Goal: Task Accomplishment & Management: Use online tool/utility

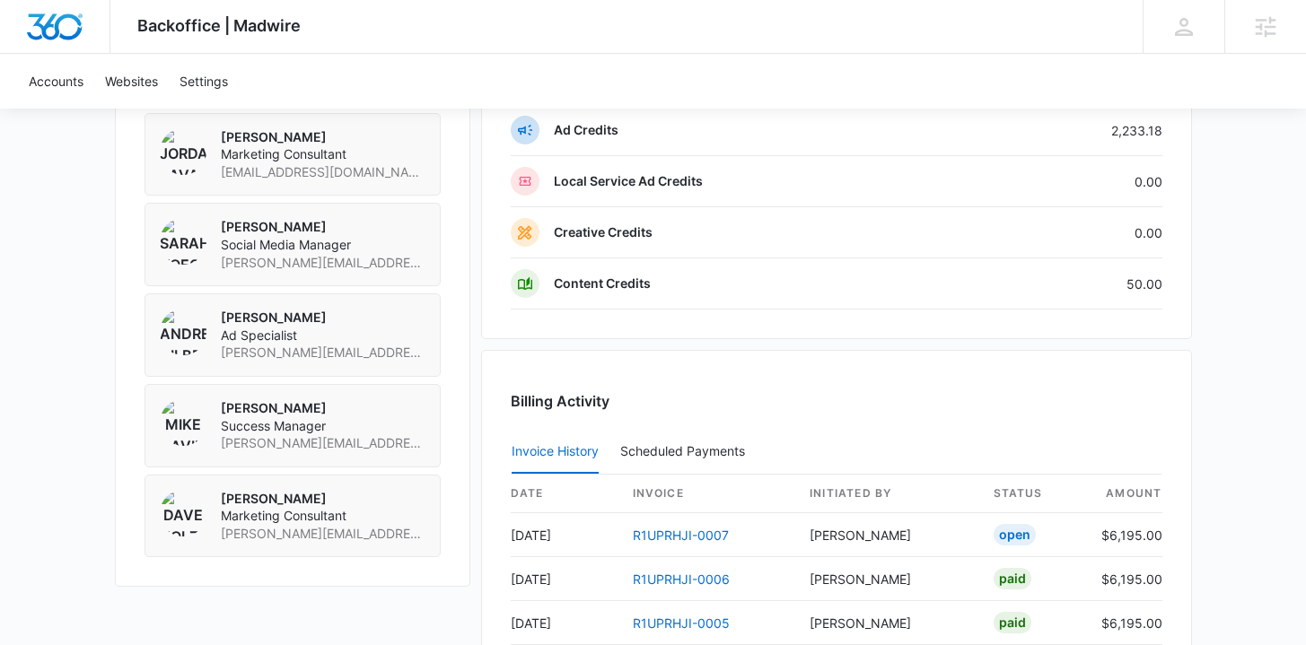
scroll to position [1828, 0]
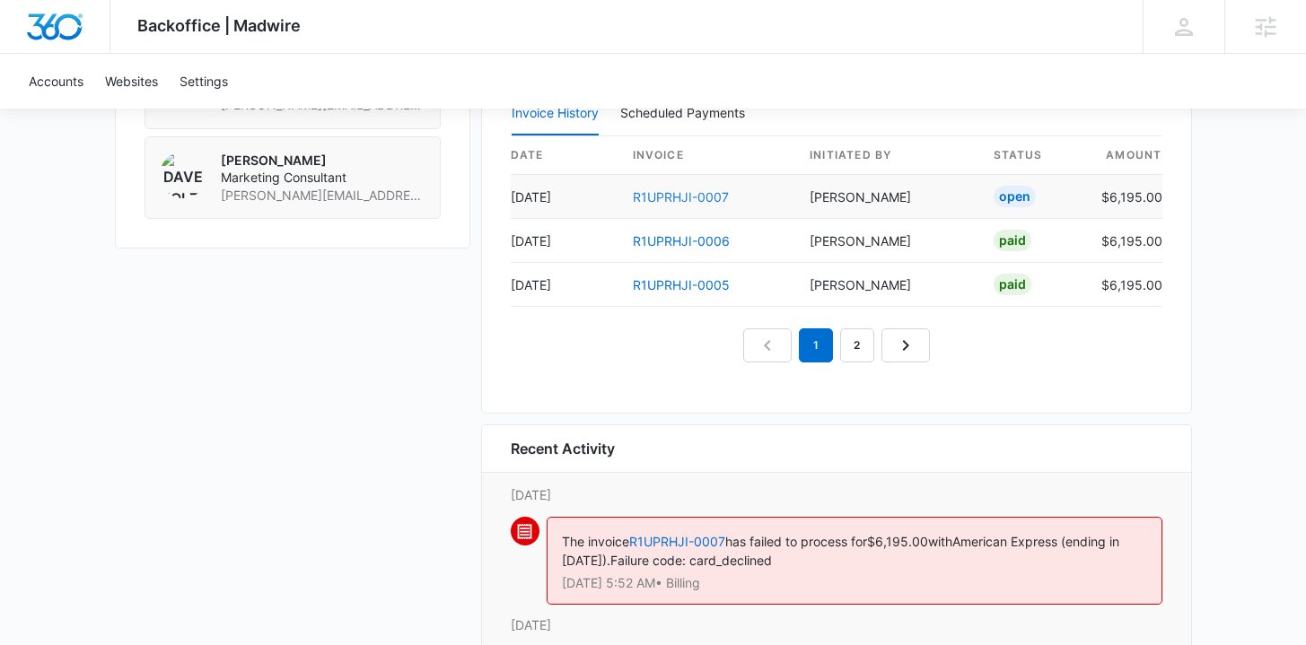
click at [656, 191] on link "R1UPRHJI-0007" at bounding box center [681, 196] width 96 height 15
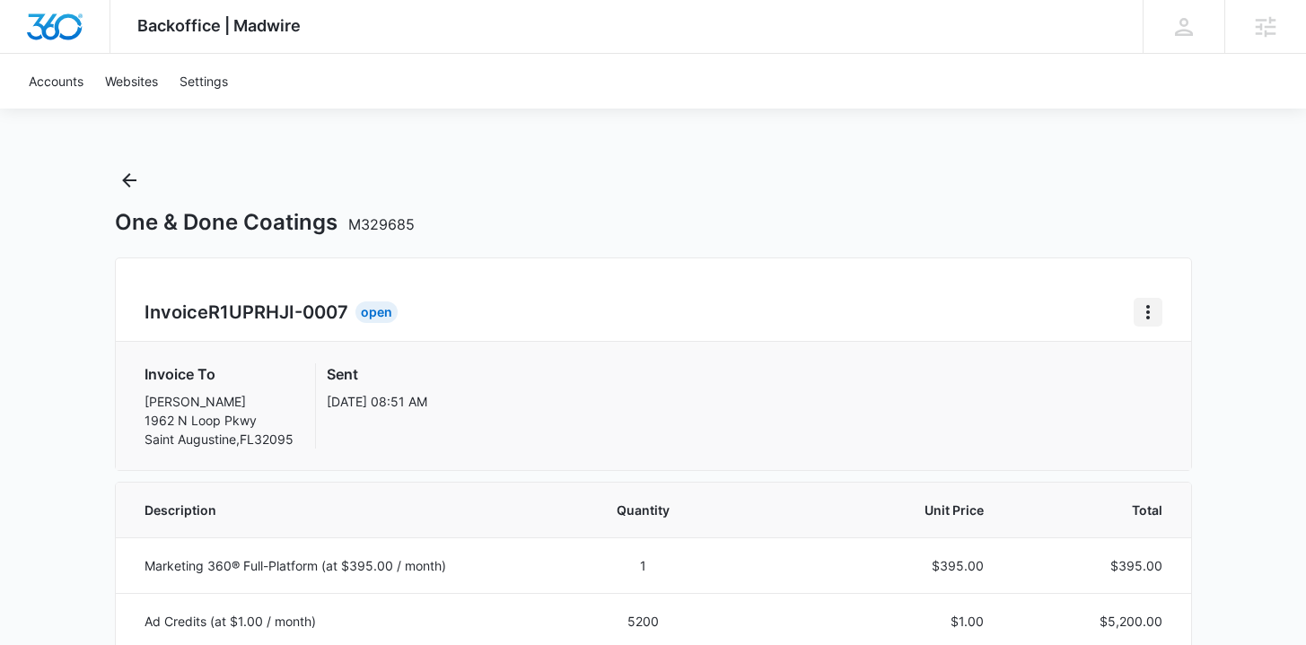
click at [1153, 312] on icon "Home" at bounding box center [1148, 313] width 22 height 22
click at [1176, 399] on button "Retry Payment" at bounding box center [1219, 389] width 169 height 27
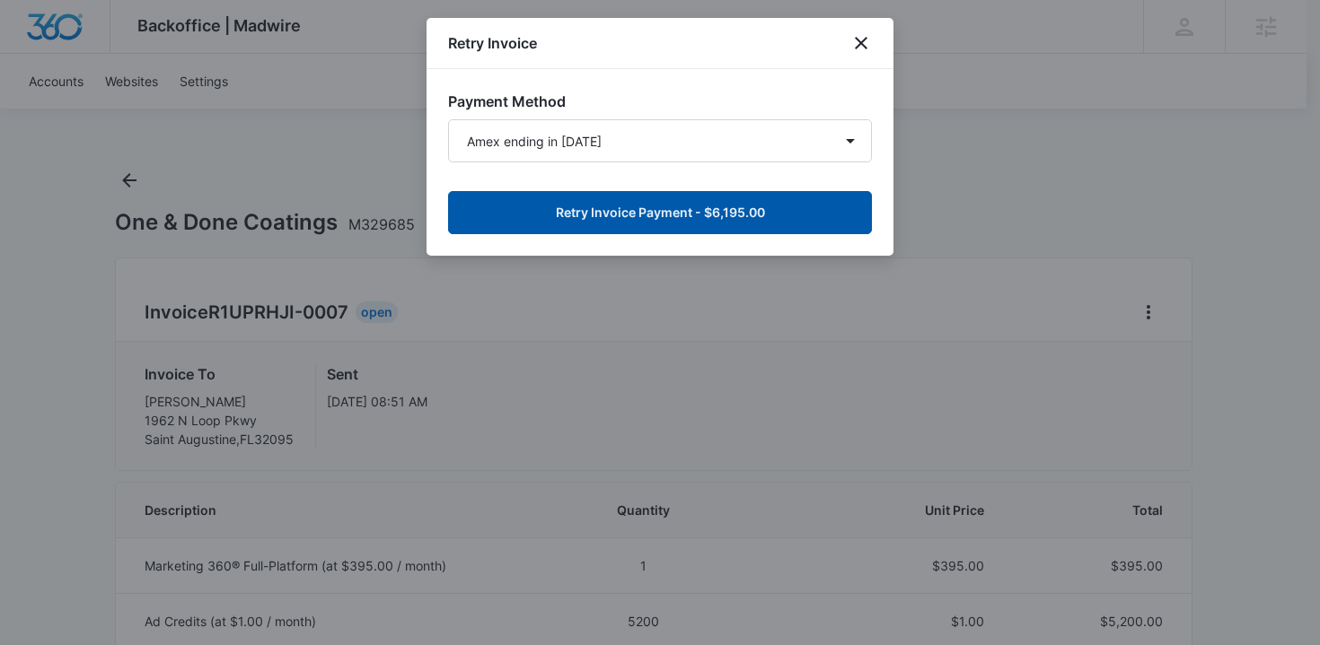
click at [696, 213] on button "Retry Invoice Payment - $6,195.00" at bounding box center [660, 212] width 424 height 43
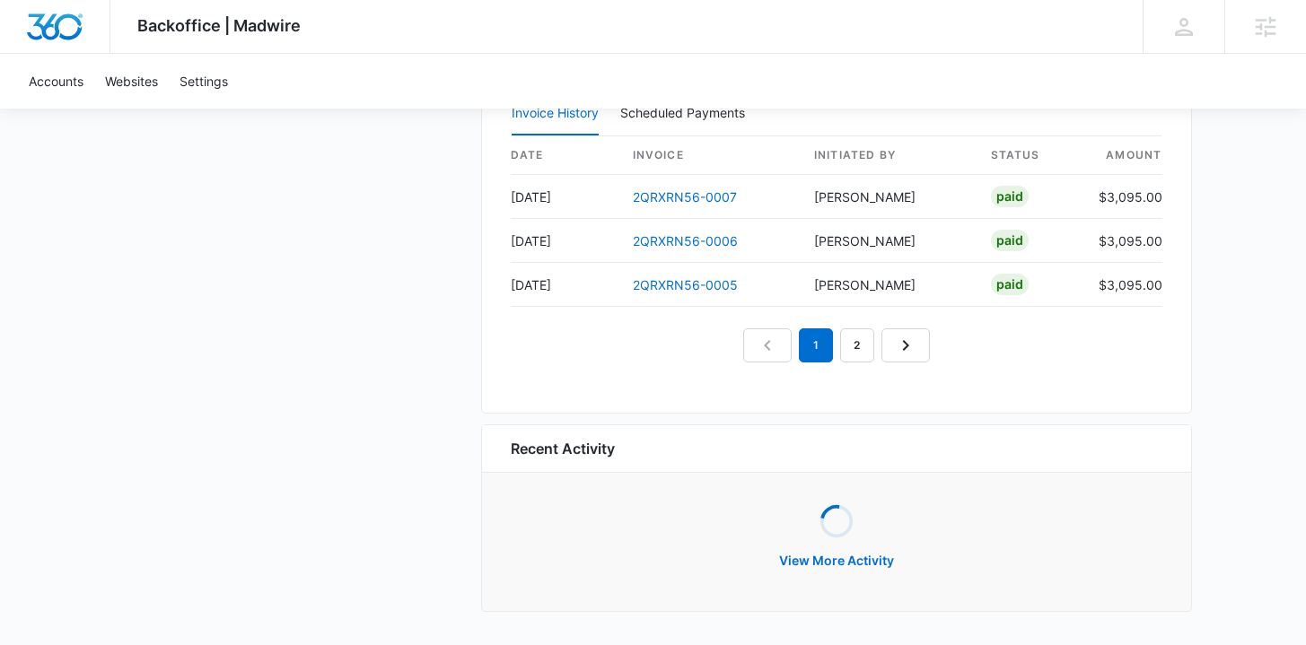
scroll to position [1875, 0]
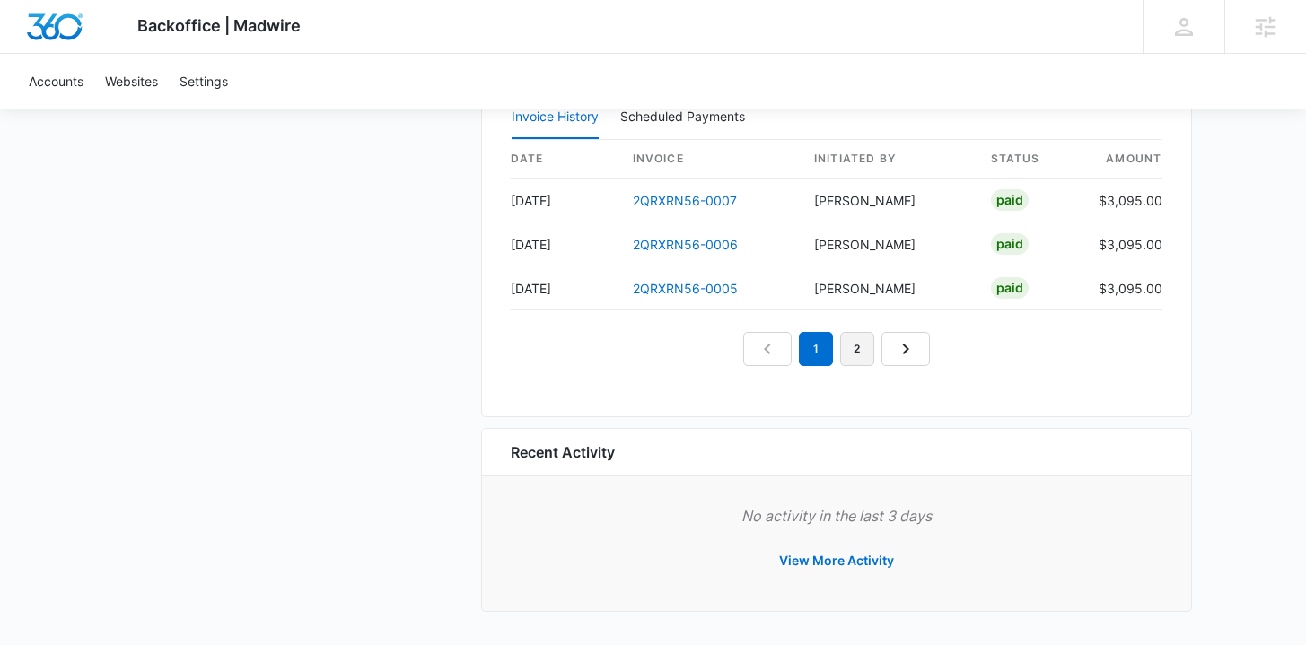
click at [863, 347] on link "2" at bounding box center [857, 349] width 34 height 34
click at [886, 345] on link "3" at bounding box center [878, 349] width 34 height 34
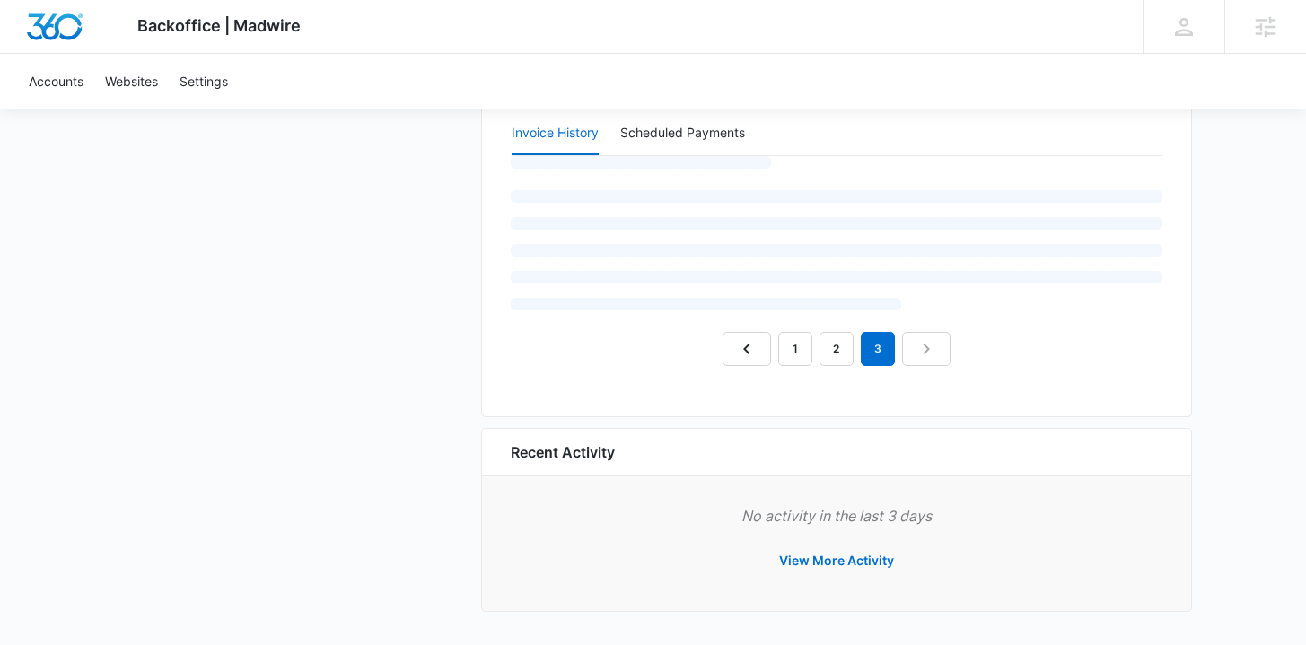
scroll to position [1787, 0]
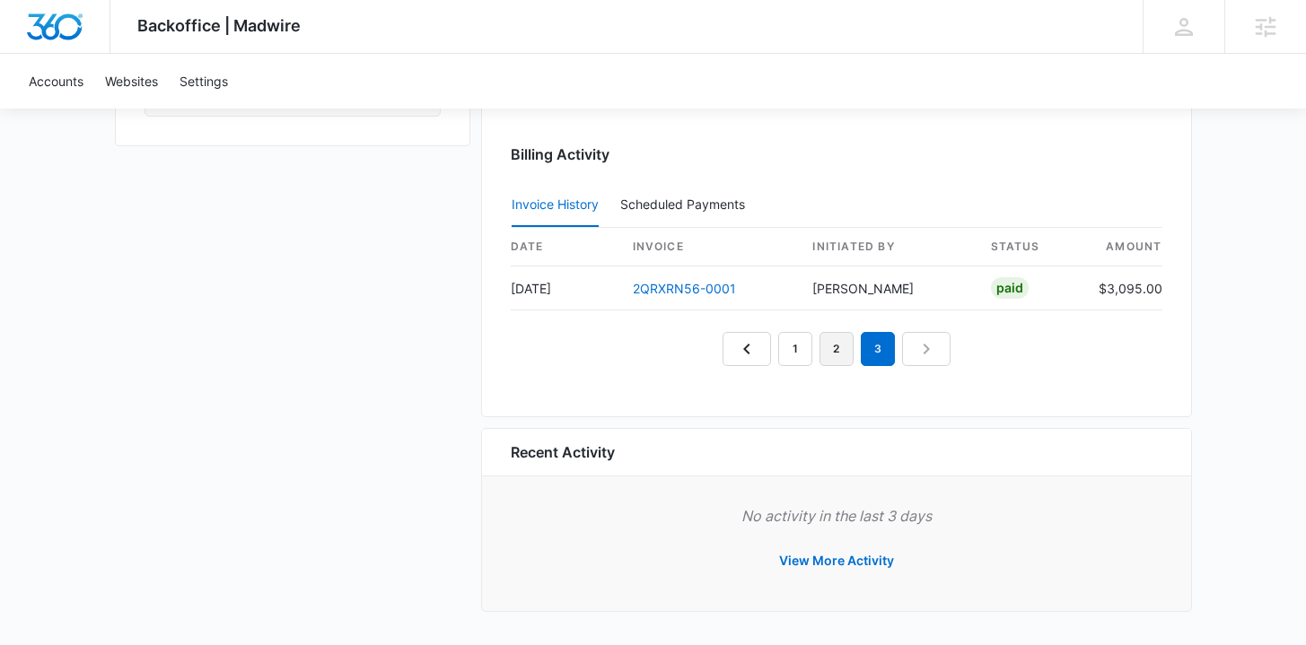
click at [825, 346] on link "2" at bounding box center [837, 349] width 34 height 34
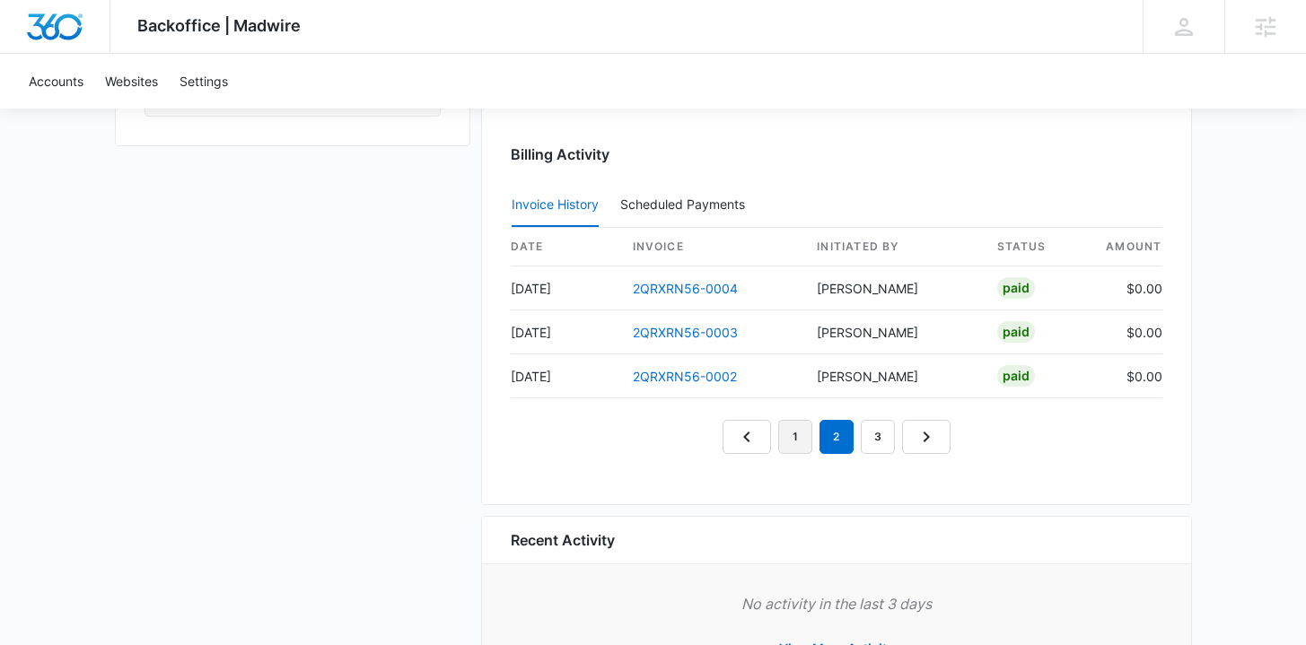
click at [793, 440] on link "1" at bounding box center [795, 437] width 34 height 34
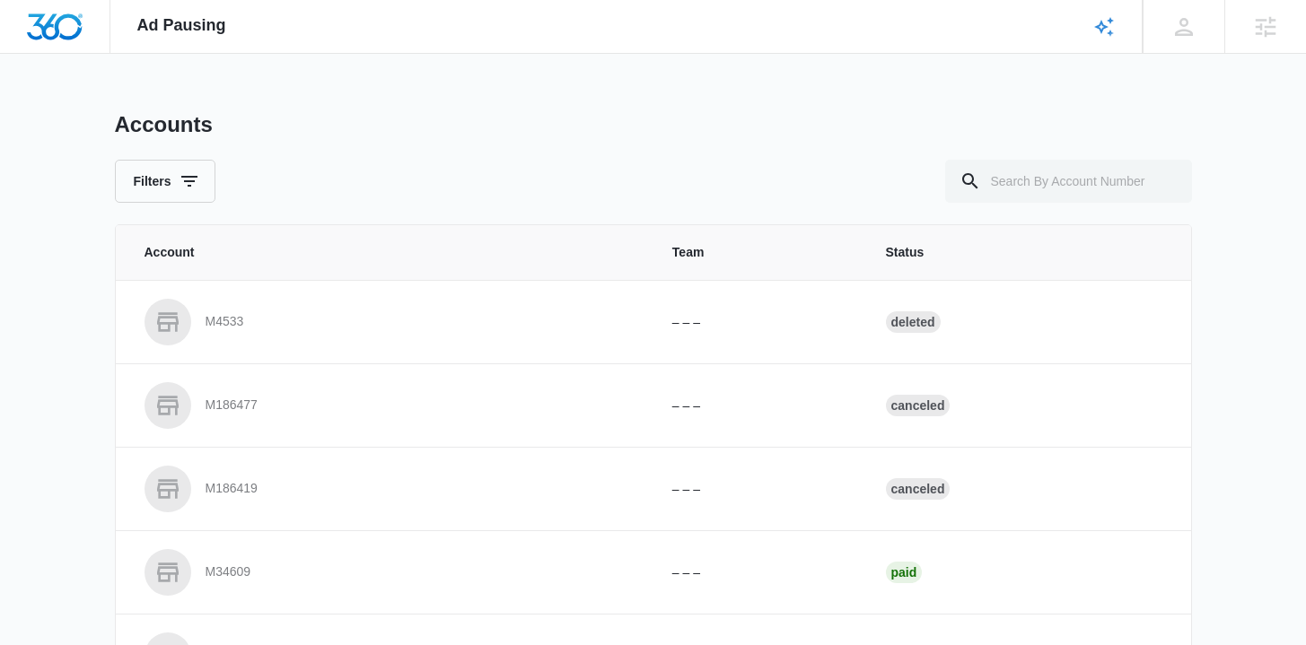
click at [1078, 190] on input "text" at bounding box center [1068, 181] width 247 height 43
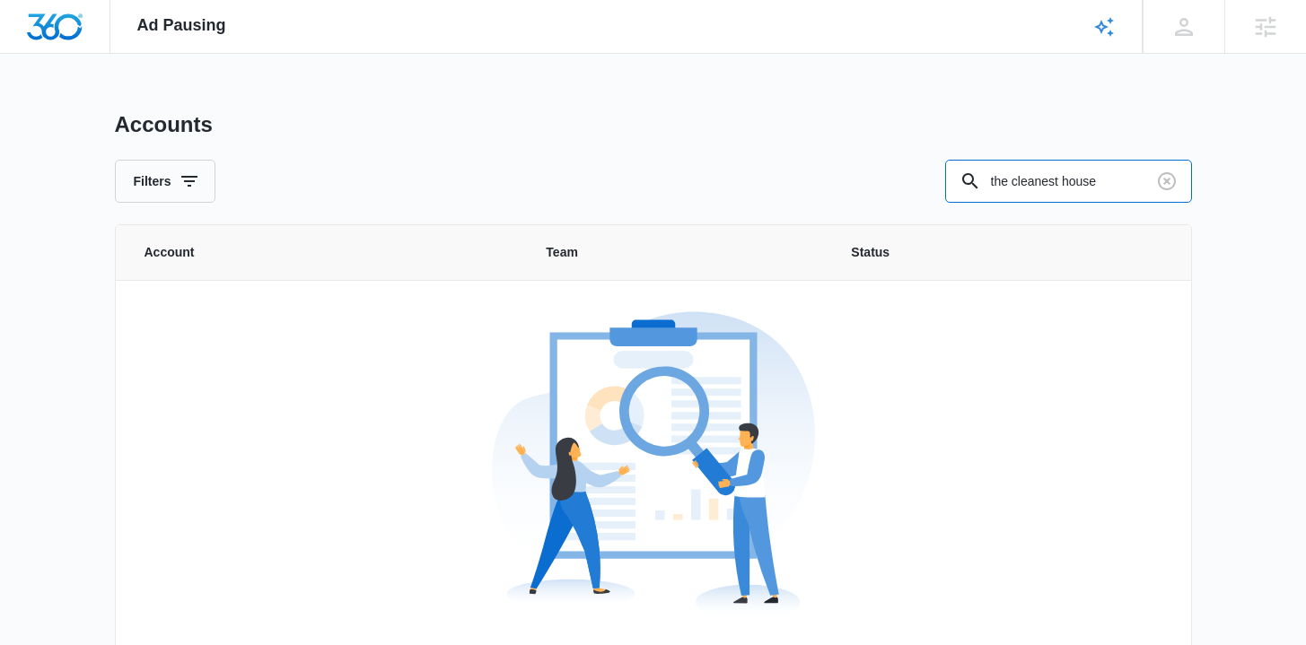
paste input "M331356"
drag, startPoint x: 1076, startPoint y: 176, endPoint x: 873, endPoint y: 177, distance: 202.9
click at [873, 177] on div "Filters M331356" at bounding box center [653, 181] width 1077 height 43
type input "M331356"
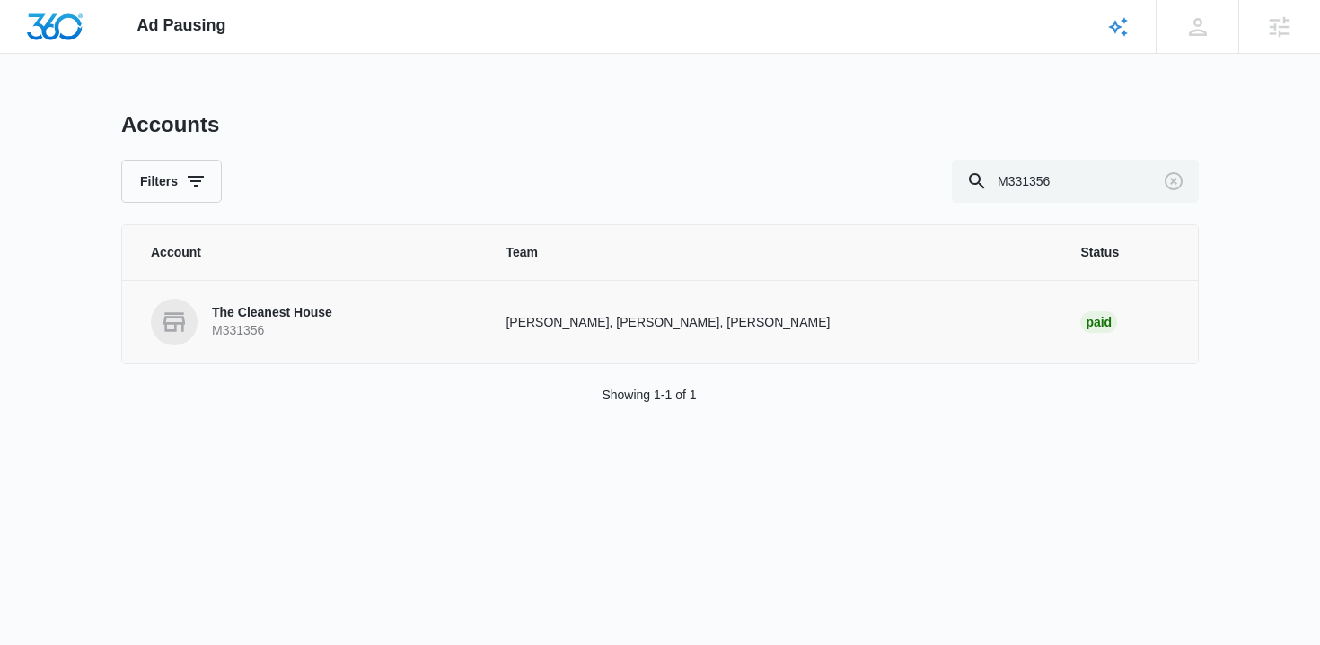
click at [245, 309] on p "The Cleanest House" at bounding box center [272, 313] width 120 height 18
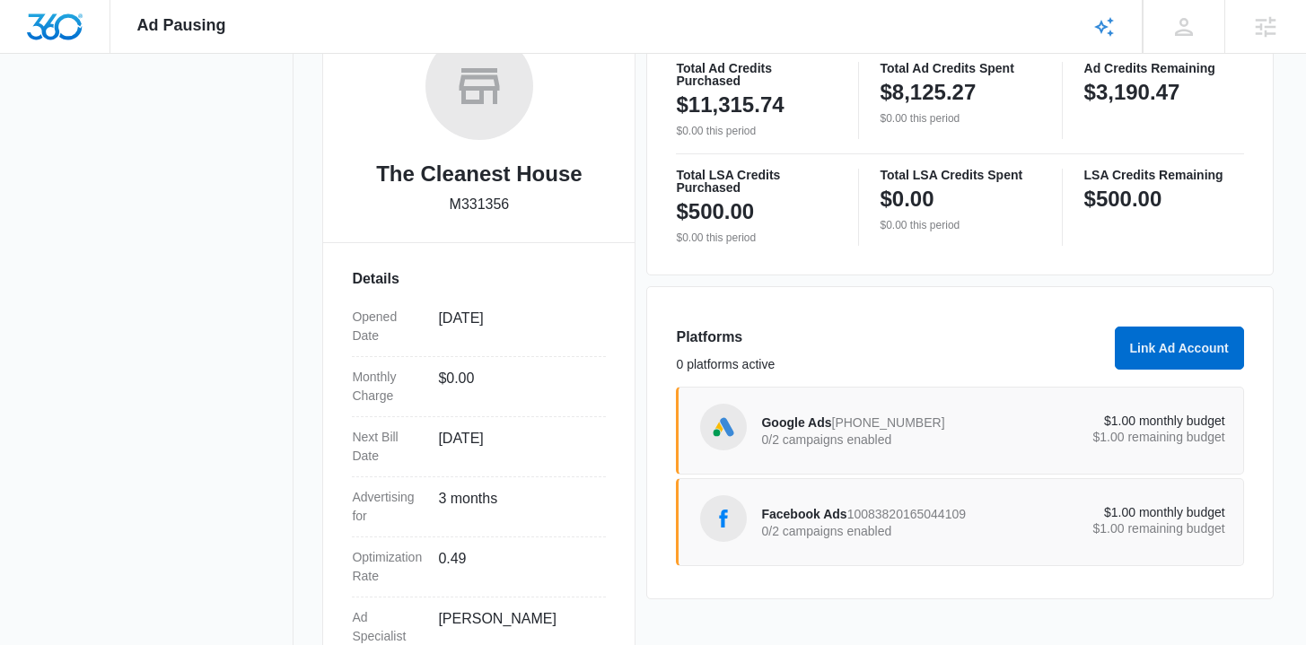
scroll to position [435, 0]
